Goal: Information Seeking & Learning: Learn about a topic

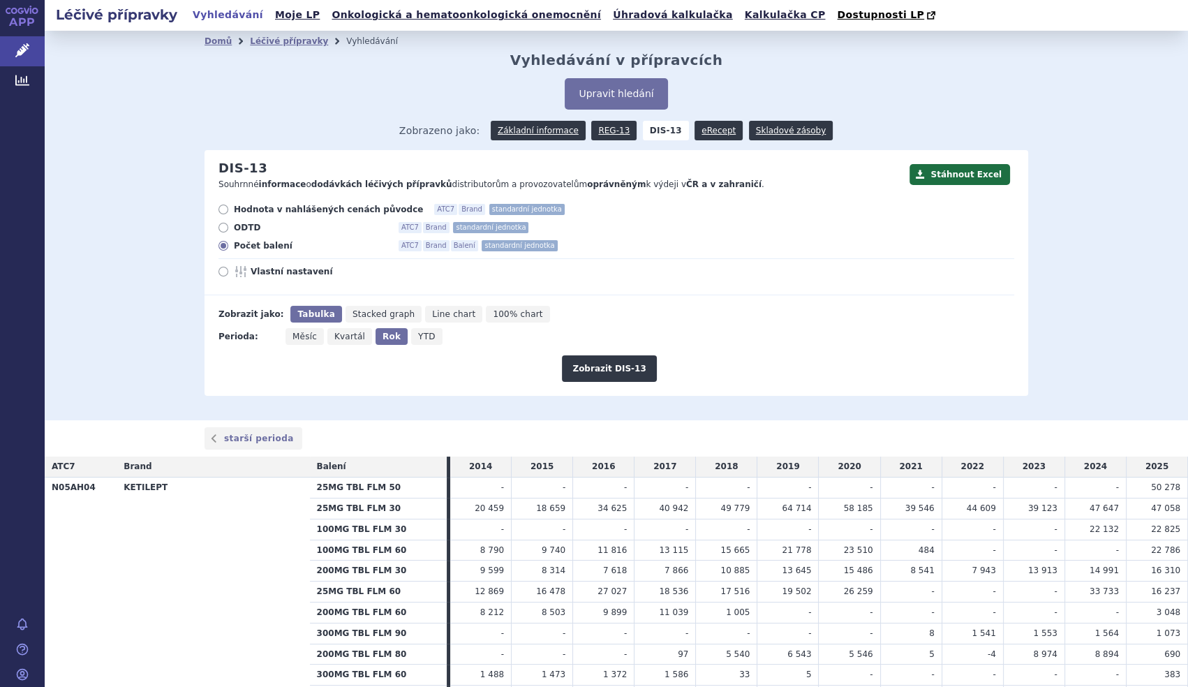
scroll to position [2337, 0]
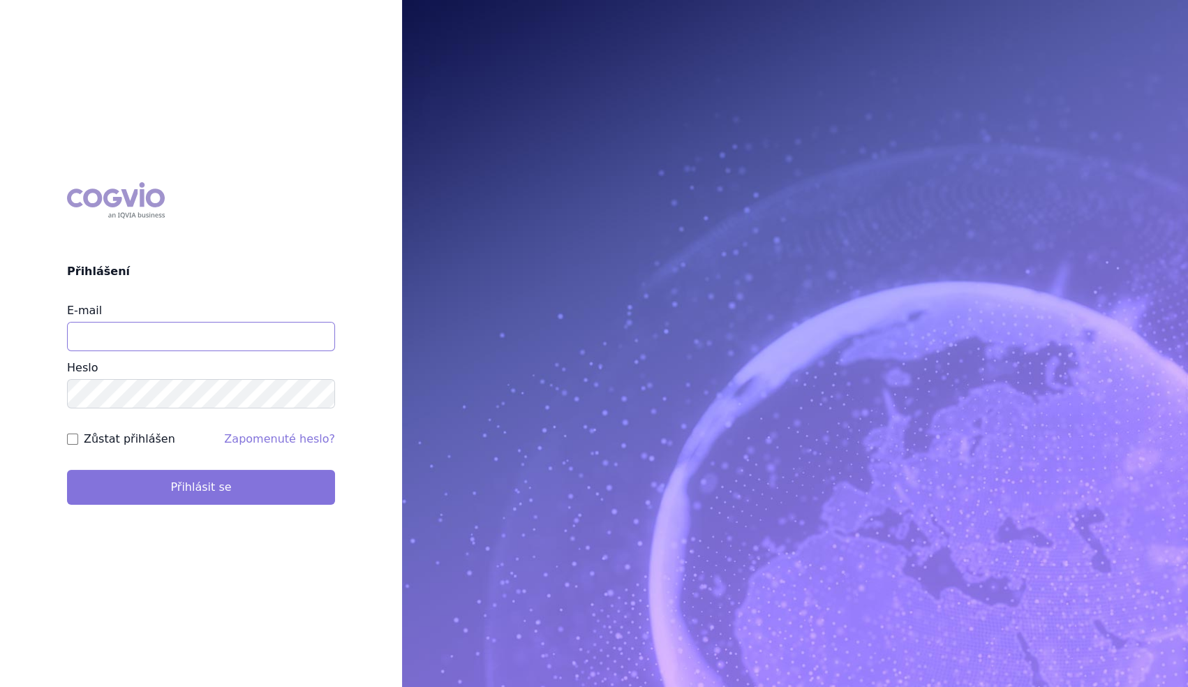
type input "marek_sebrle@accord-healthcare.com"
click at [251, 480] on button "Přihlásit se" at bounding box center [201, 487] width 268 height 35
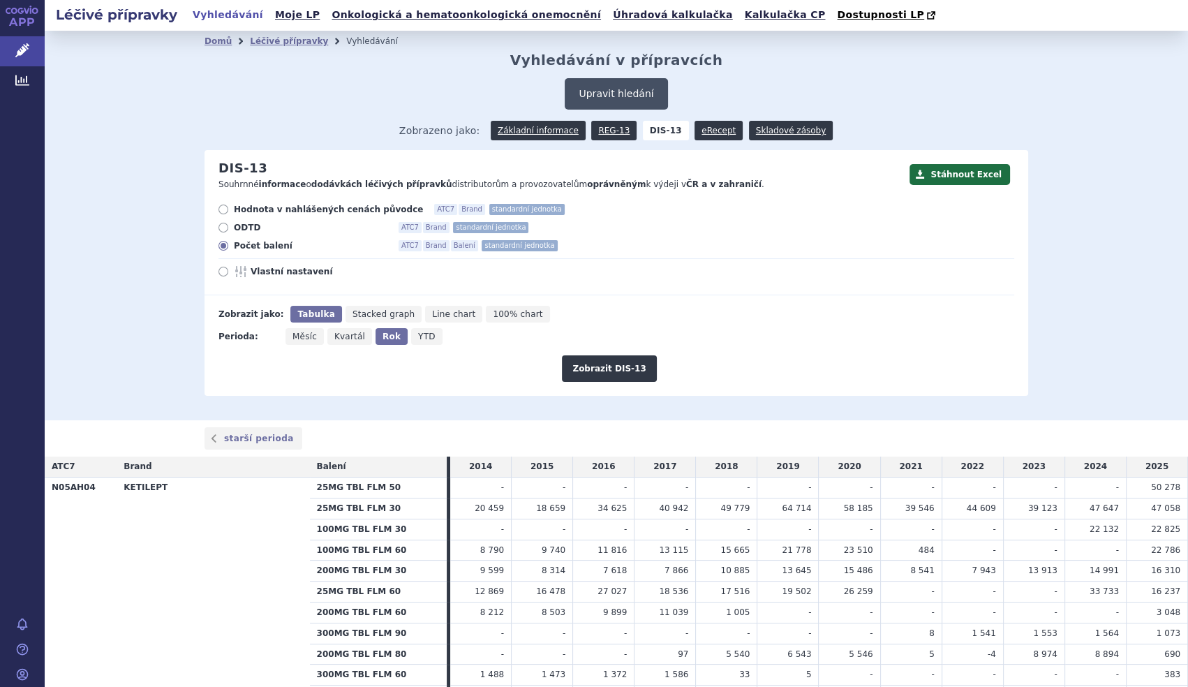
click at [634, 105] on button "Upravit hledání" at bounding box center [616, 93] width 103 height 31
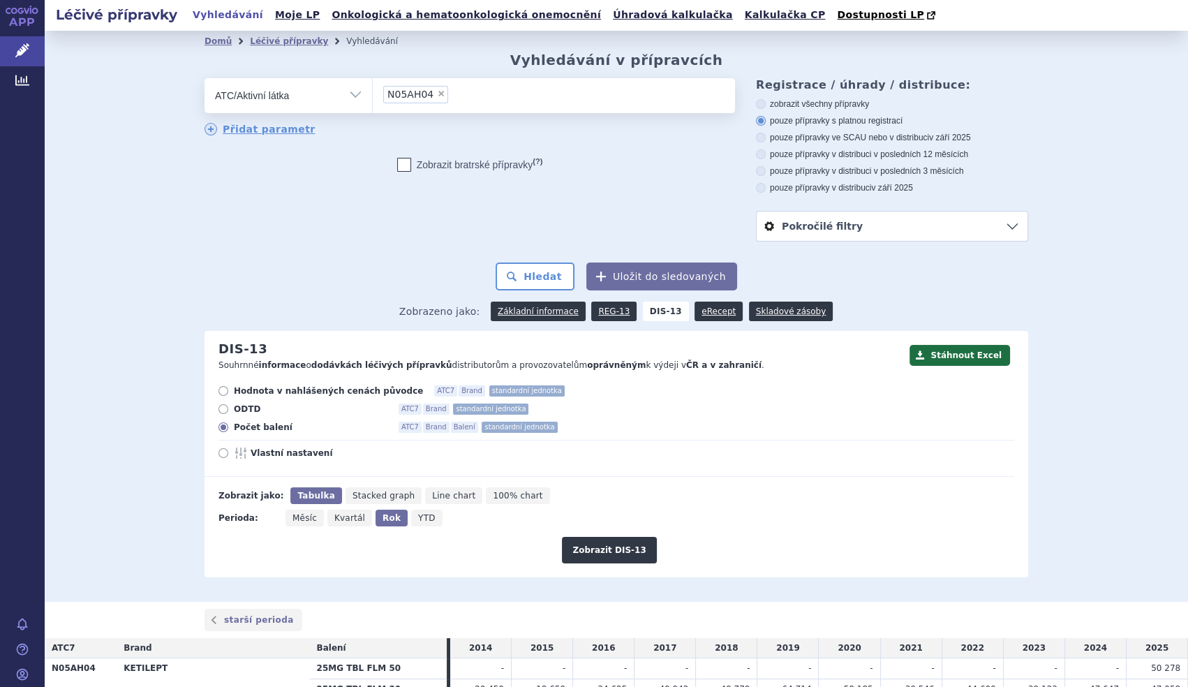
click at [614, 94] on ul "× N05AH04" at bounding box center [554, 93] width 362 height 31
click at [373, 94] on select "N05AH04" at bounding box center [372, 95] width 1 height 35
click at [437, 95] on span "×" at bounding box center [441, 93] width 8 height 8
click at [373, 95] on select "N05AH04" at bounding box center [372, 95] width 1 height 35
select select
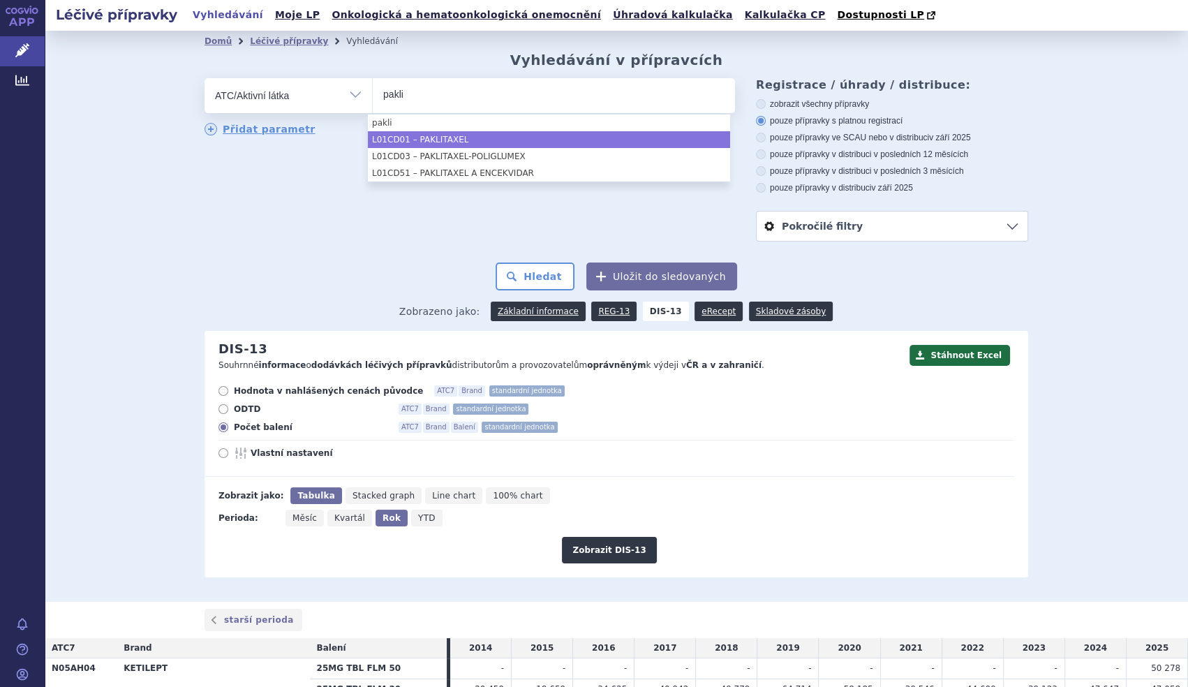
type input "pakli"
select select "L01CD01"
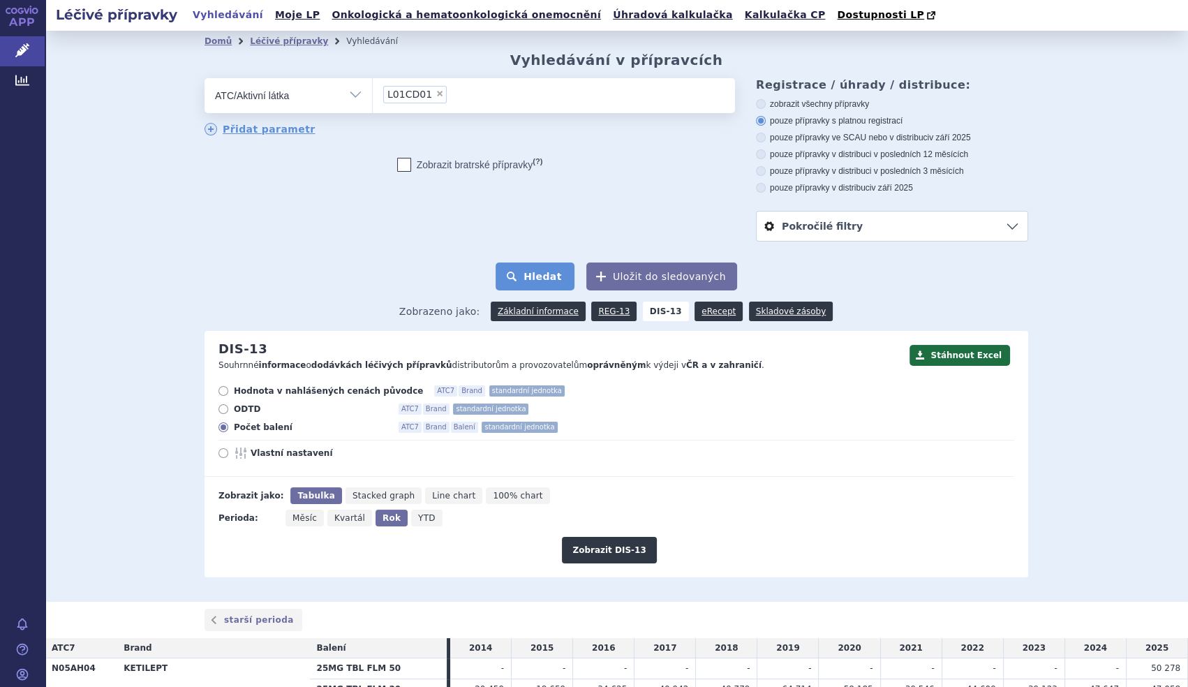
click at [539, 279] on button "Hledat" at bounding box center [535, 277] width 79 height 28
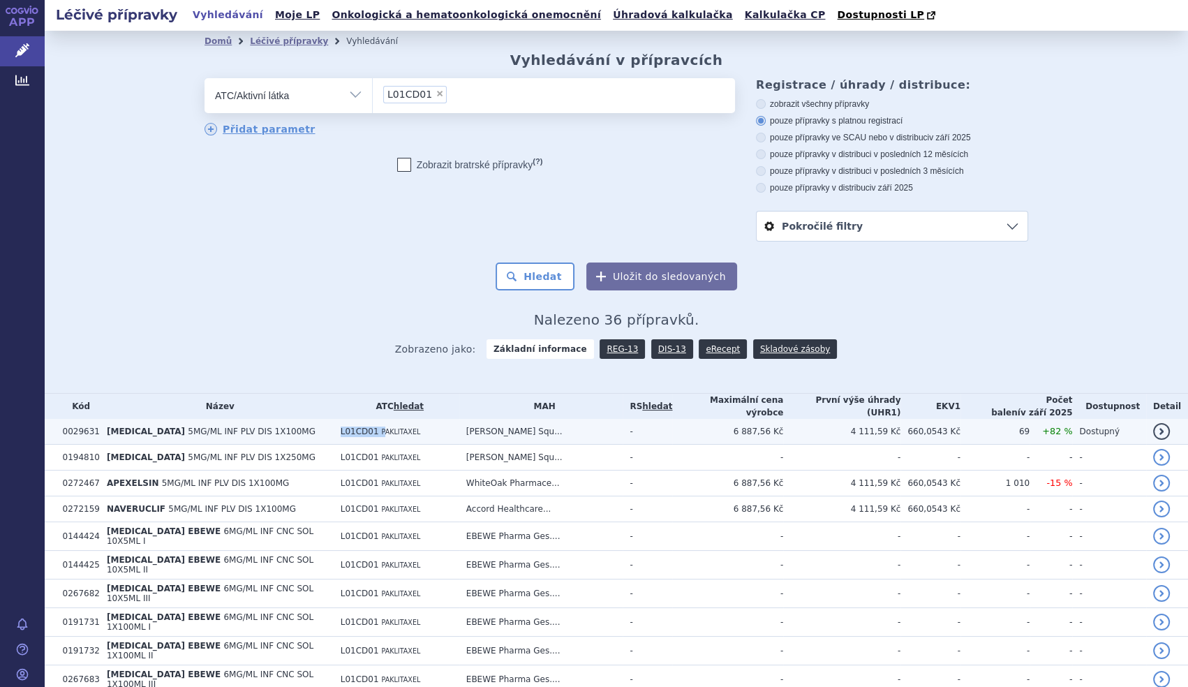
drag, startPoint x: 342, startPoint y: 423, endPoint x: 387, endPoint y: 432, distance: 45.5
click at [387, 432] on td "L01CD01 PAKLITAXEL" at bounding box center [397, 432] width 126 height 26
copy td "L01CD01 P"
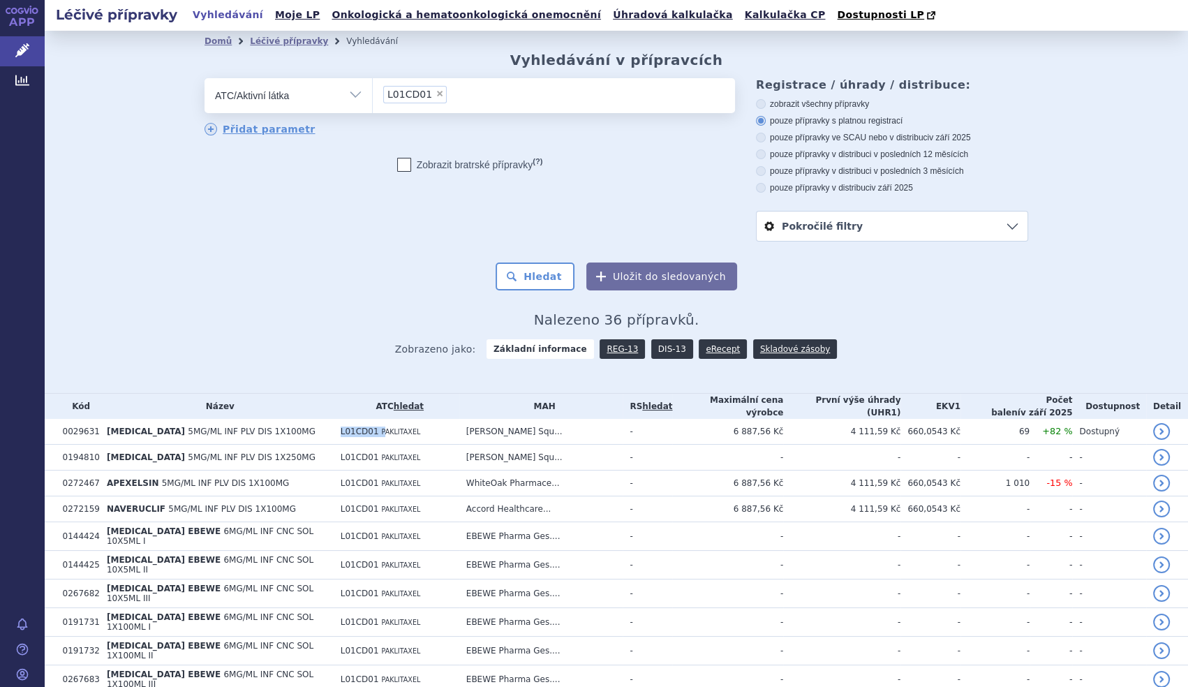
click at [656, 353] on link "DIS-13" at bounding box center [672, 349] width 42 height 20
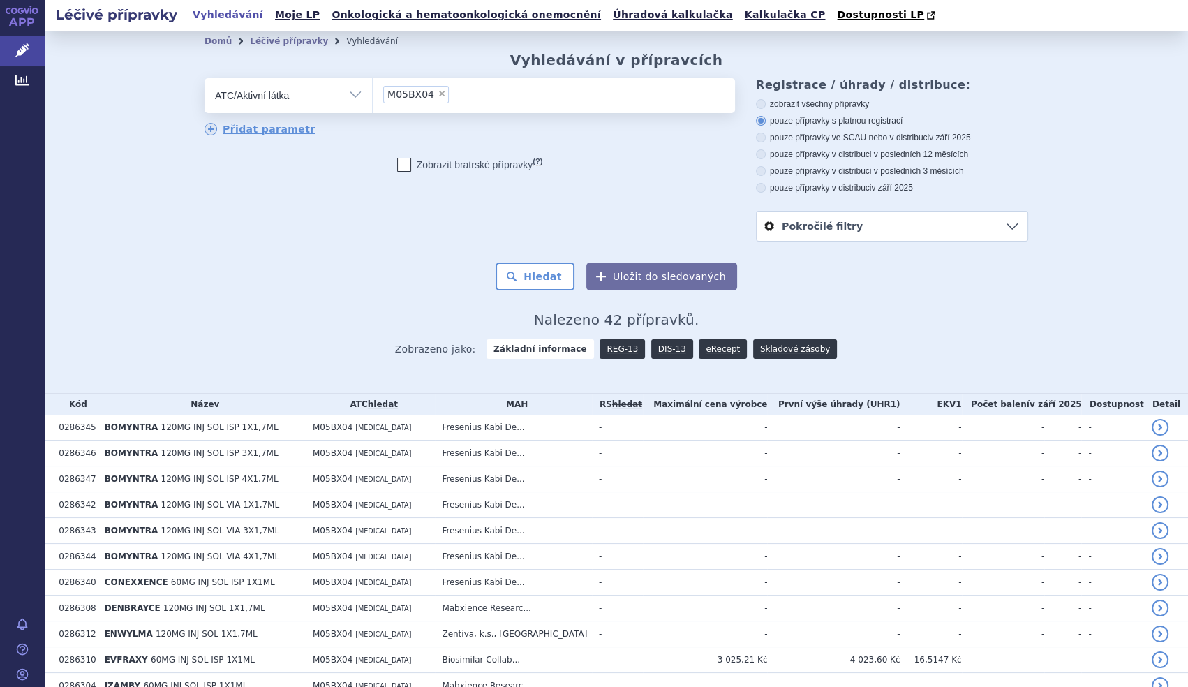
scroll to position [244, 0]
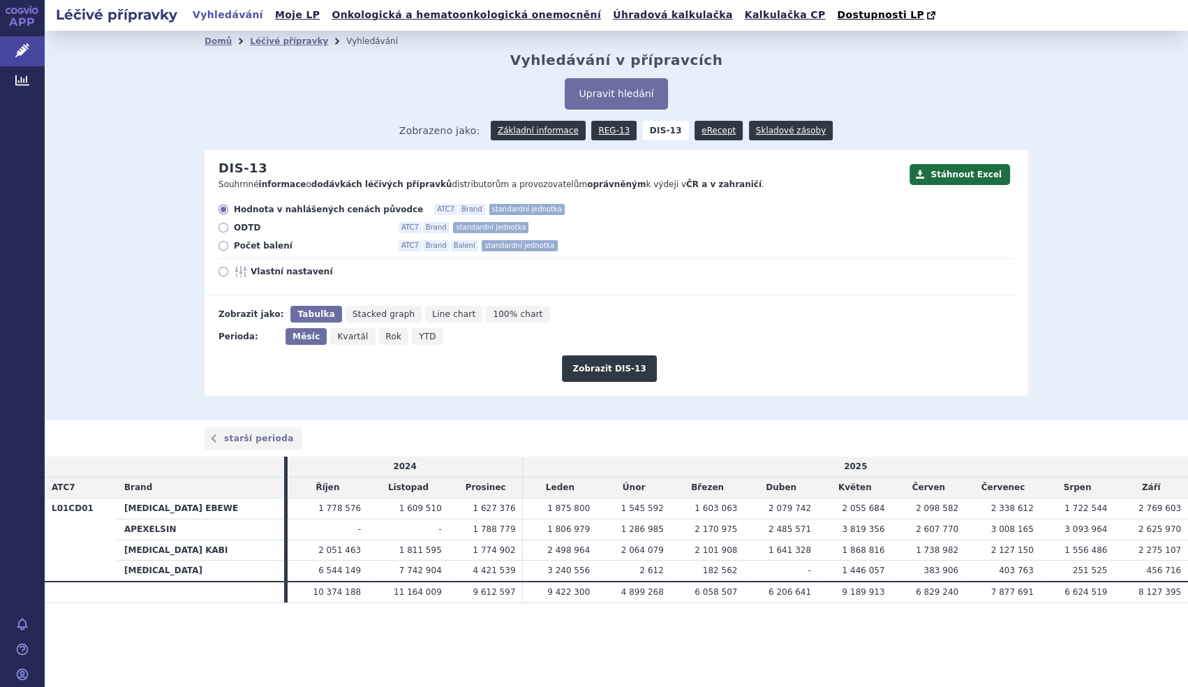
click at [274, 246] on span "Počet balení" at bounding box center [311, 245] width 154 height 11
click at [229, 246] on input "Počet balení ATC7 Brand Balení standardní jednotka" at bounding box center [224, 247] width 9 height 9
radio input "true"
click at [587, 378] on button "Zobrazit DIS-13" at bounding box center [609, 368] width 94 height 27
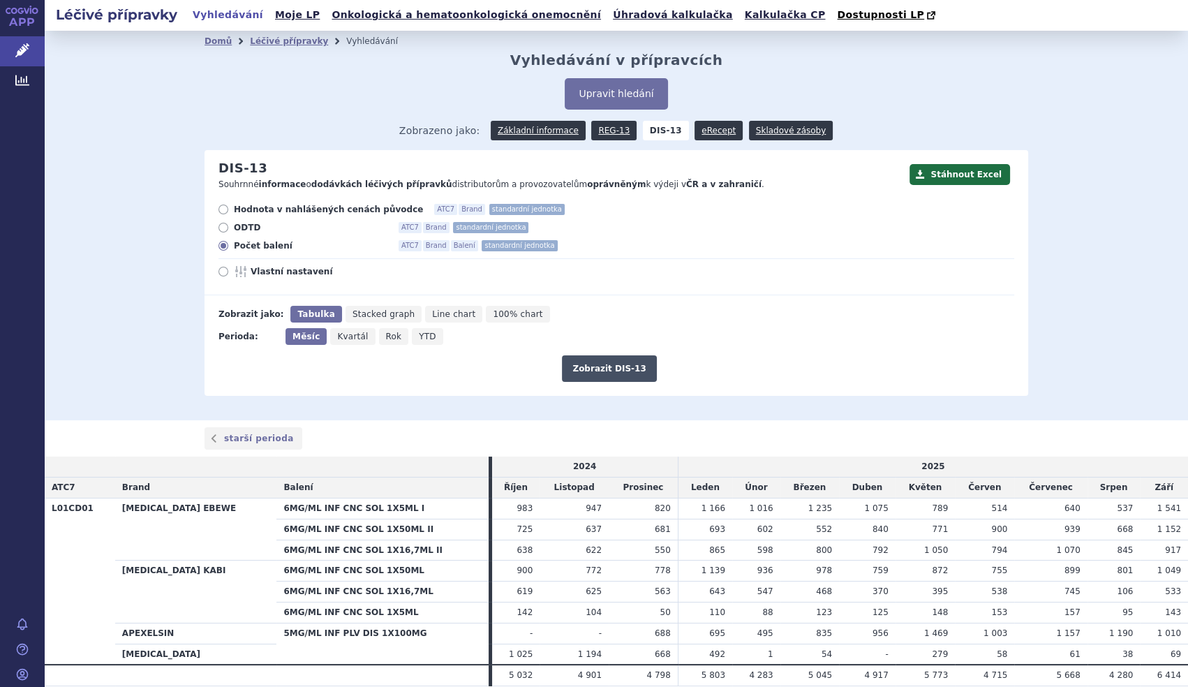
click at [587, 377] on button "Zobrazit DIS-13" at bounding box center [609, 368] width 94 height 27
click at [386, 338] on span "Rok" at bounding box center [394, 337] width 16 height 10
click at [379, 337] on input "Rok" at bounding box center [383, 332] width 9 height 9
radio input "true"
click at [587, 376] on button "Zobrazit DIS-13" at bounding box center [609, 368] width 94 height 27
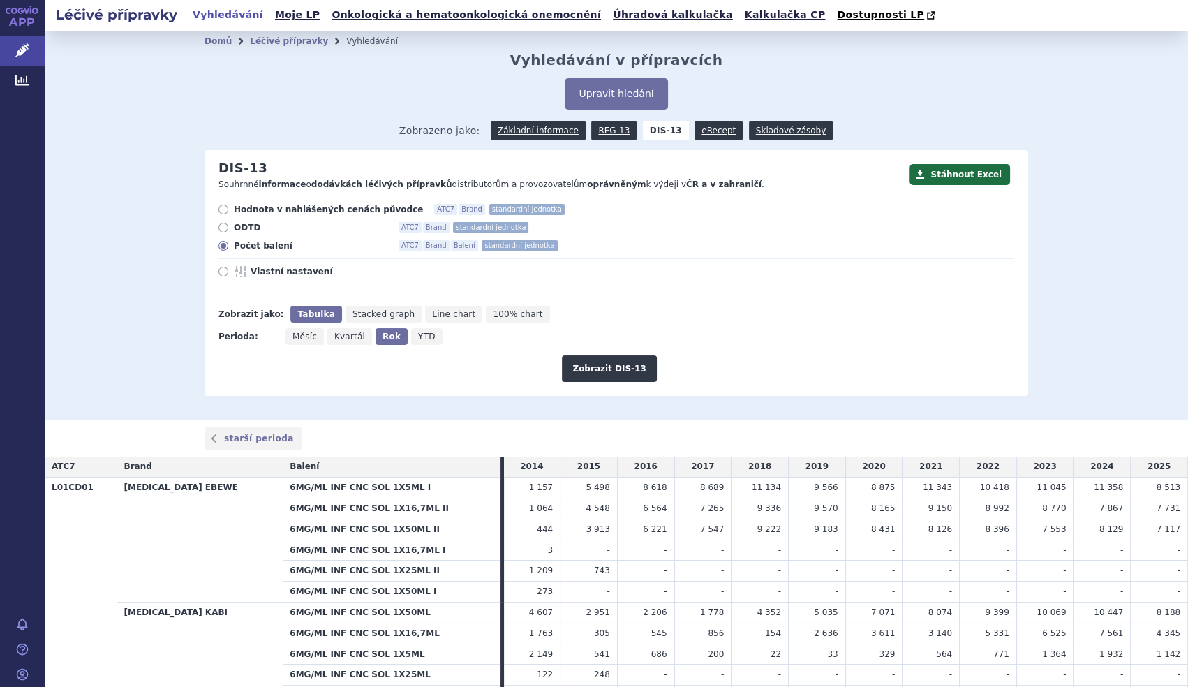
scroll to position [160, 0]
